Goal: Complete application form

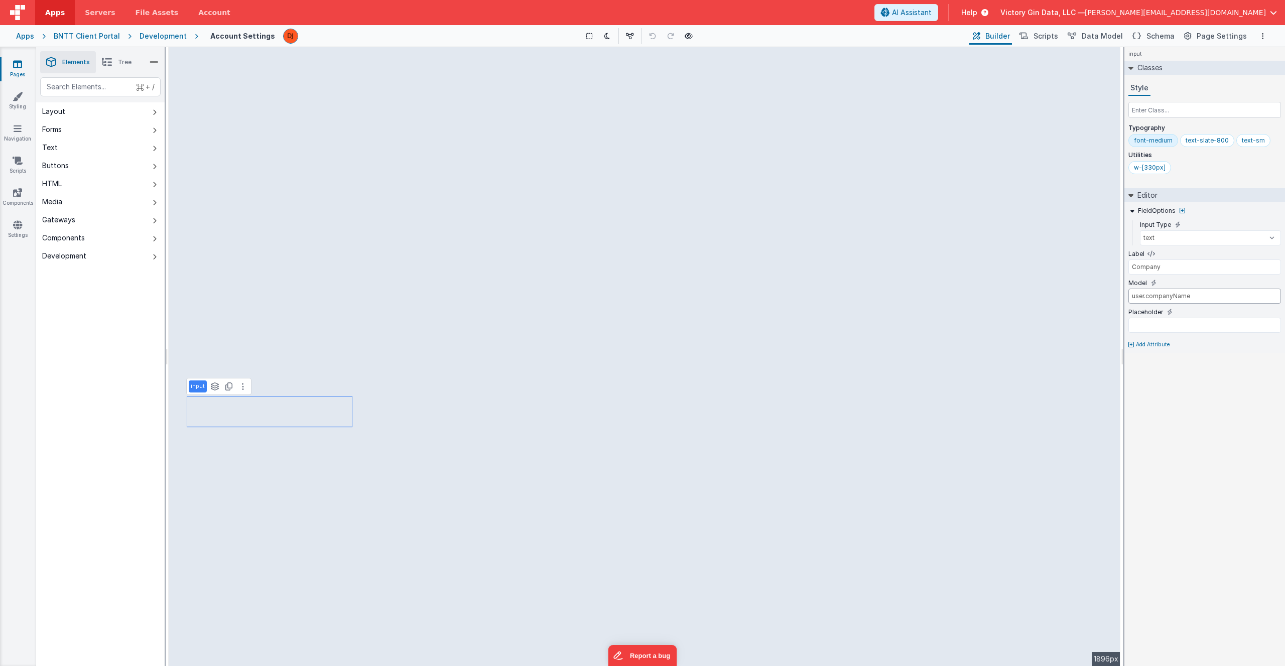
click at [1171, 297] on input "user.companyName" at bounding box center [1205, 296] width 153 height 15
type input "Home Phone"
type input "user.phoneHome"
type input "Cell"
type input "user.phoneCell"
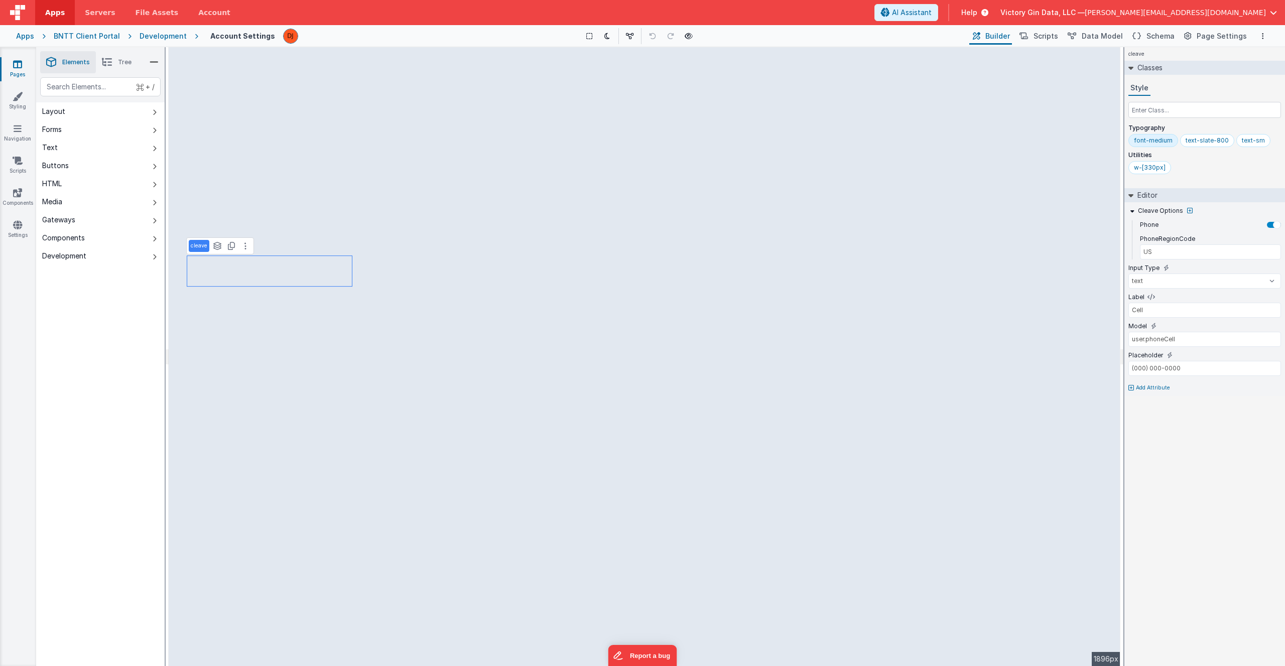
select select "required"
type input "State"
type input "user.addressState"
click at [1273, 227] on div at bounding box center [1274, 225] width 14 height 6
select select "required"
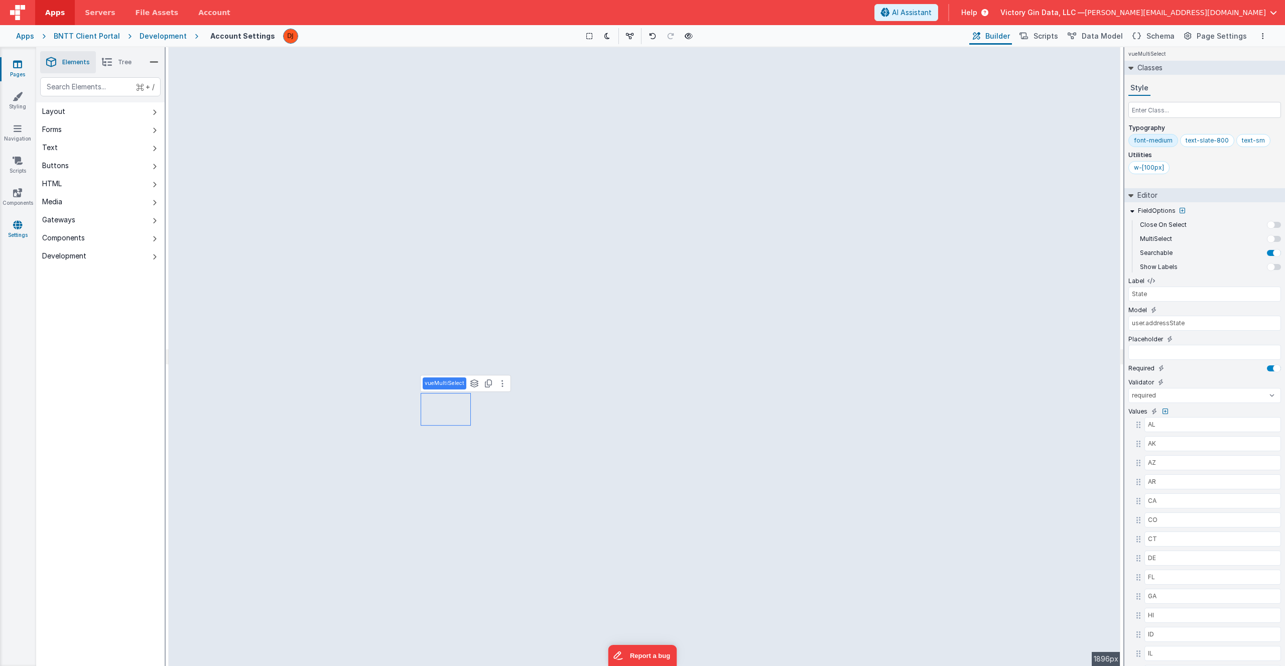
click at [30, 232] on link "Settings" at bounding box center [17, 230] width 36 height 20
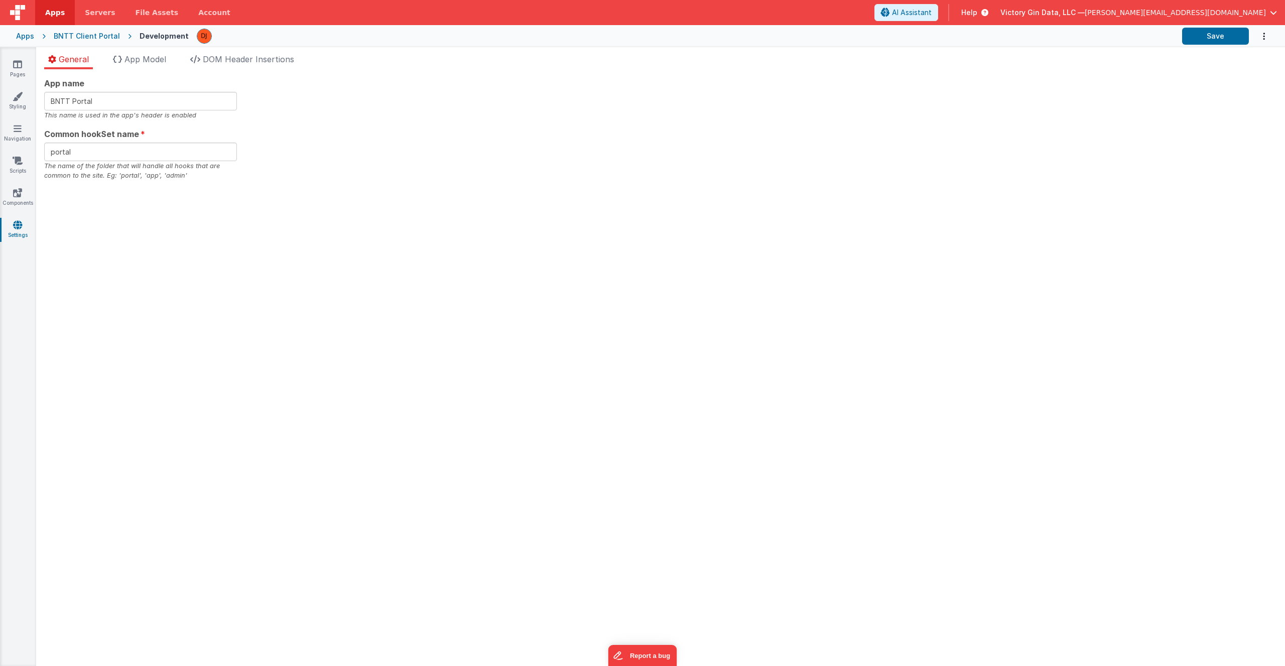
click at [114, 179] on div "The name of the folder that will handle all hooks that are common to the site. …" at bounding box center [140, 170] width 193 height 19
click at [310, 158] on div "App name BNTT Portal This name is used in the app's header is enabled Common ho…" at bounding box center [660, 128] width 1233 height 103
